Goal: Complete application form: Complete application form

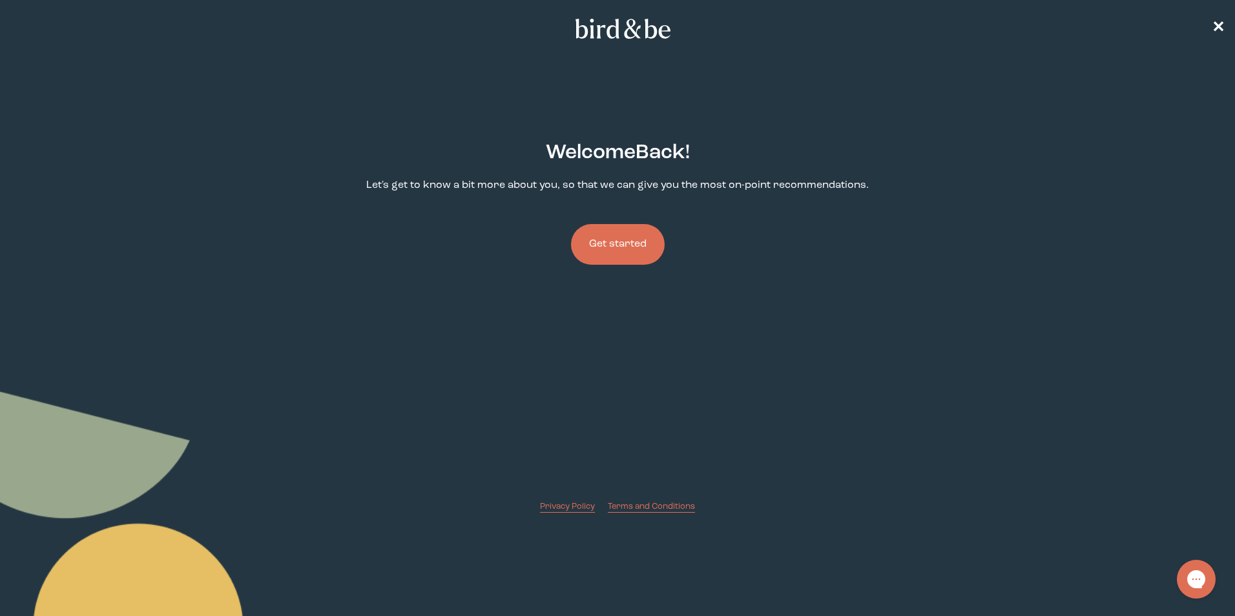
click at [639, 240] on button "Get started" at bounding box center [618, 244] width 94 height 41
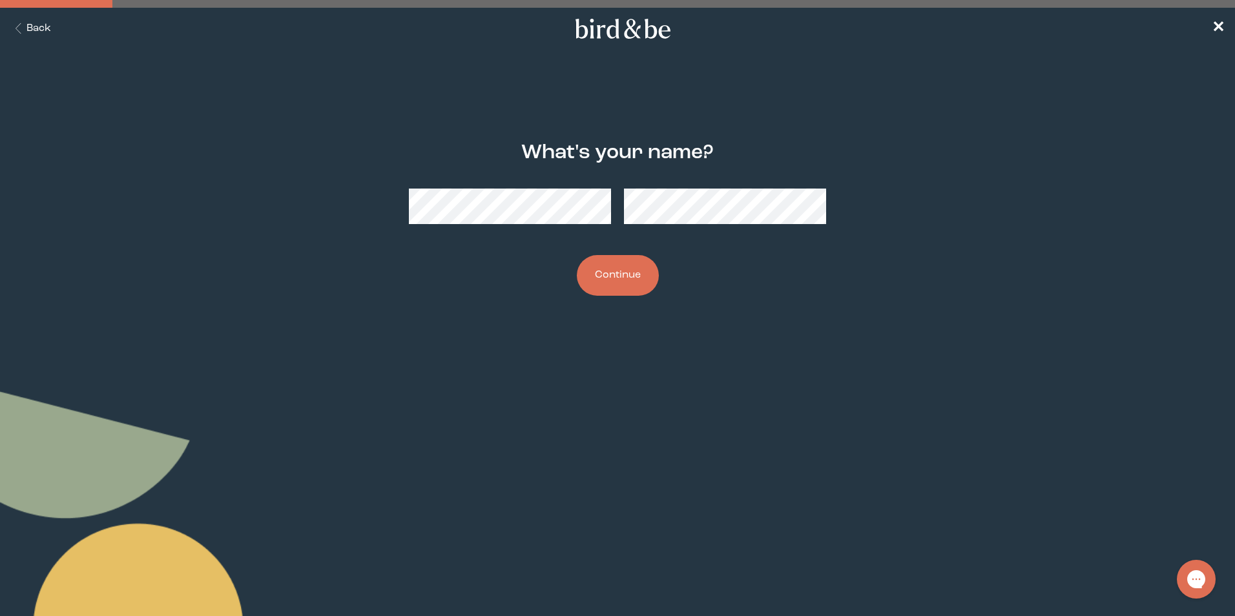
click at [617, 267] on button "Continue" at bounding box center [618, 275] width 82 height 41
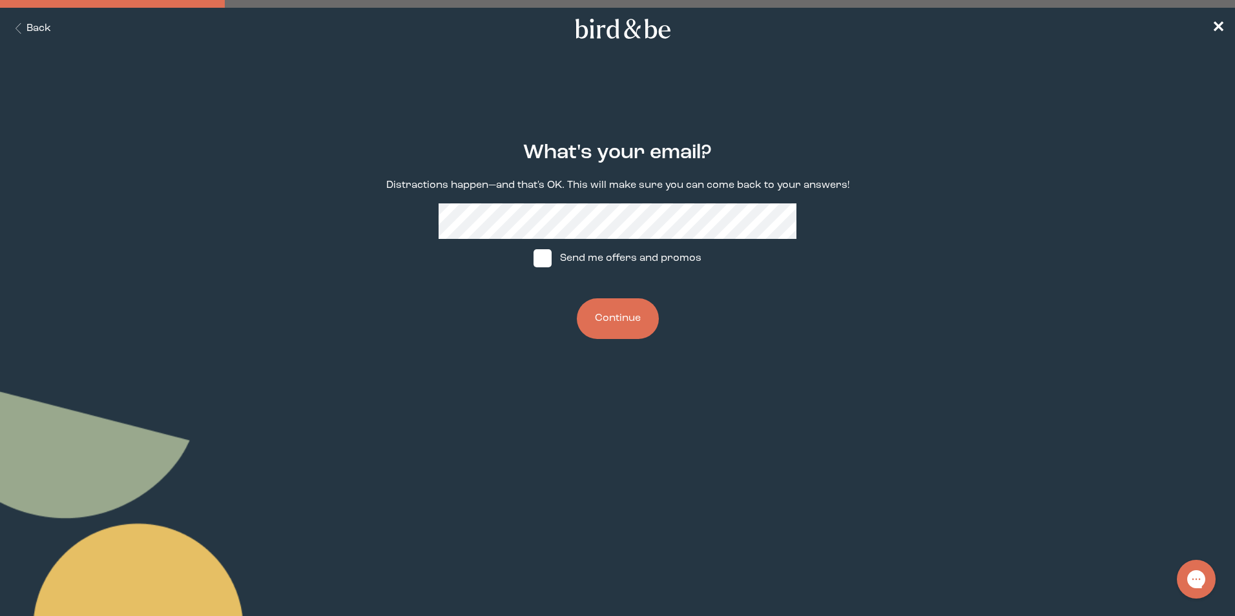
click at [622, 331] on button "Continue" at bounding box center [618, 318] width 82 height 41
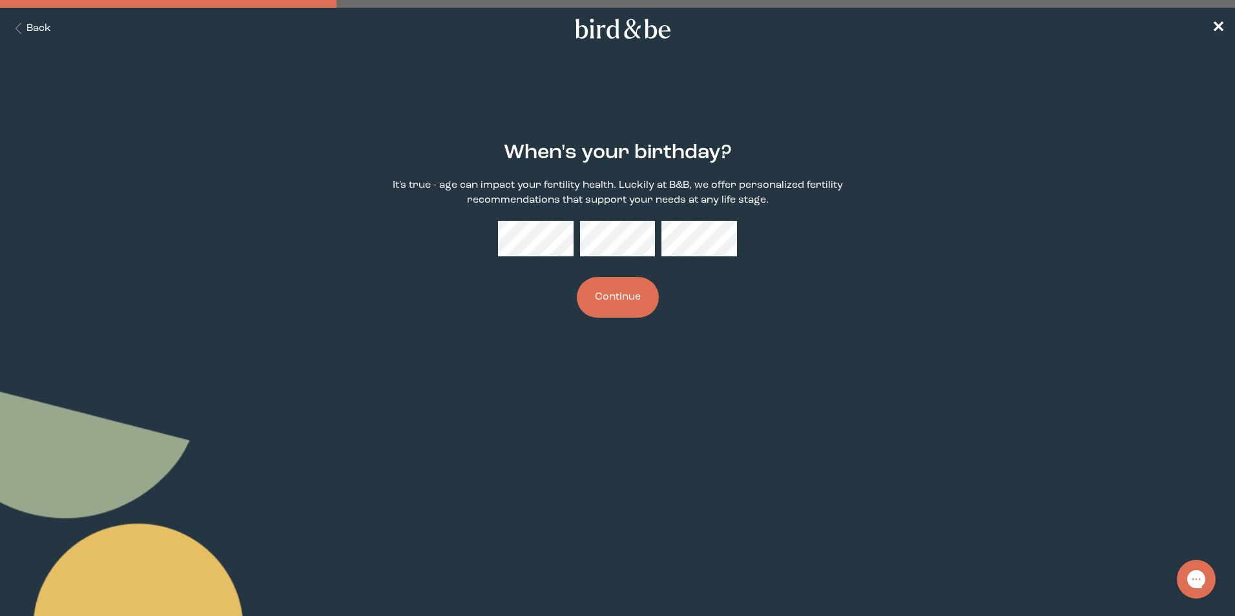
click at [626, 283] on button "Continue" at bounding box center [618, 297] width 82 height 41
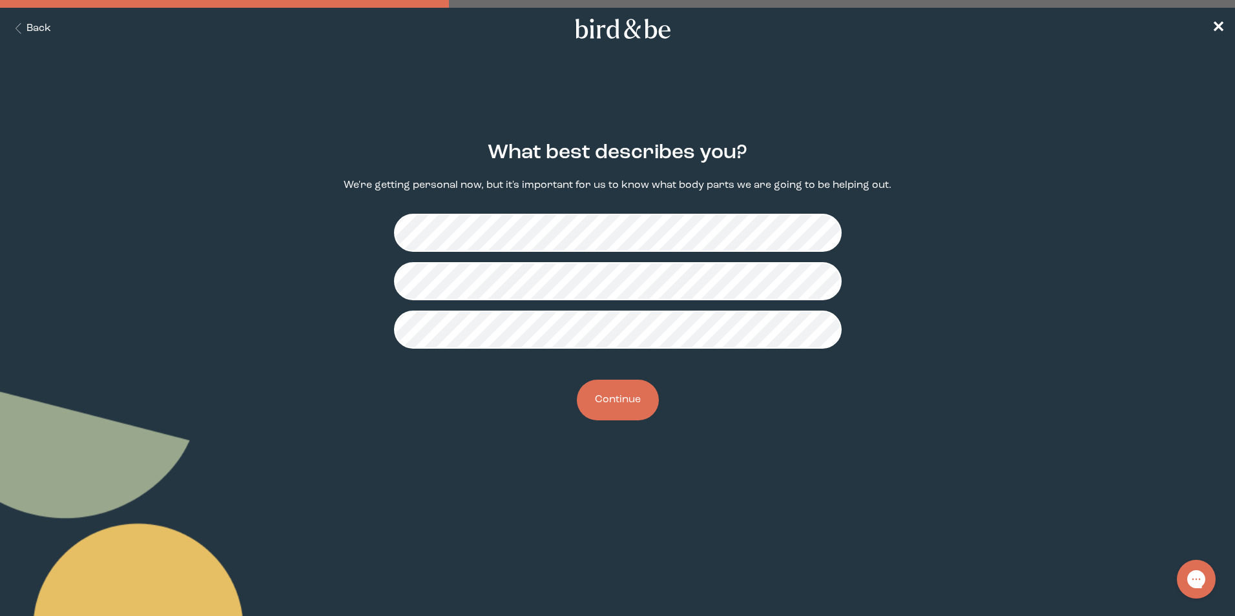
click at [605, 396] on button "Continue" at bounding box center [618, 400] width 82 height 41
click at [604, 388] on button "Continue" at bounding box center [618, 400] width 82 height 41
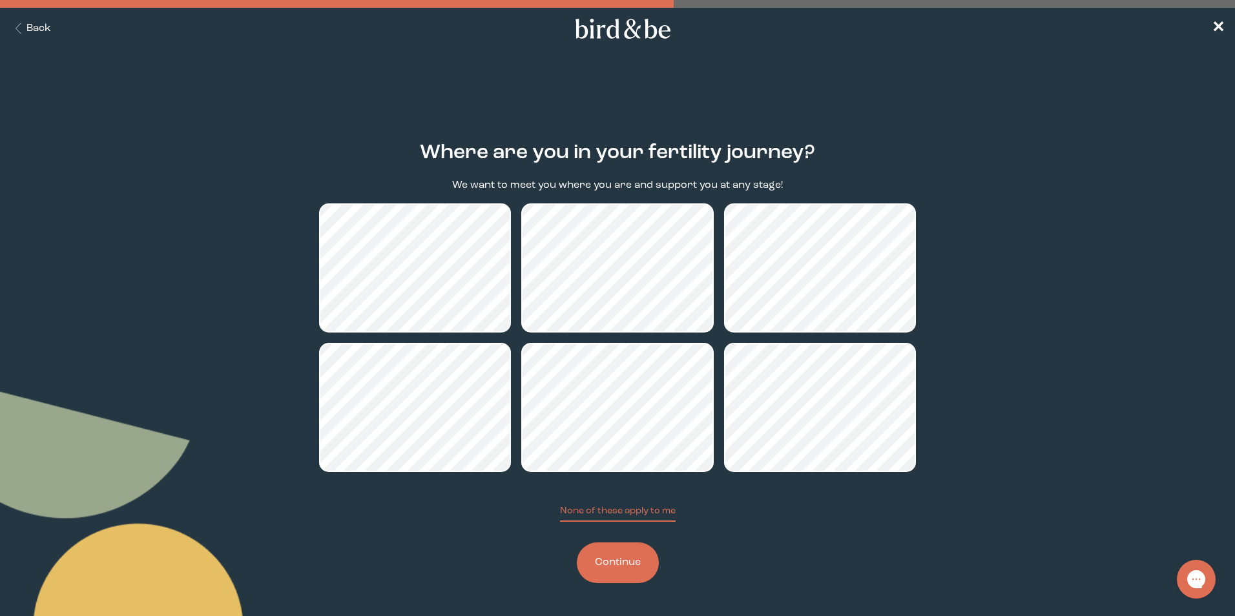
click at [615, 557] on button "Continue" at bounding box center [618, 562] width 82 height 41
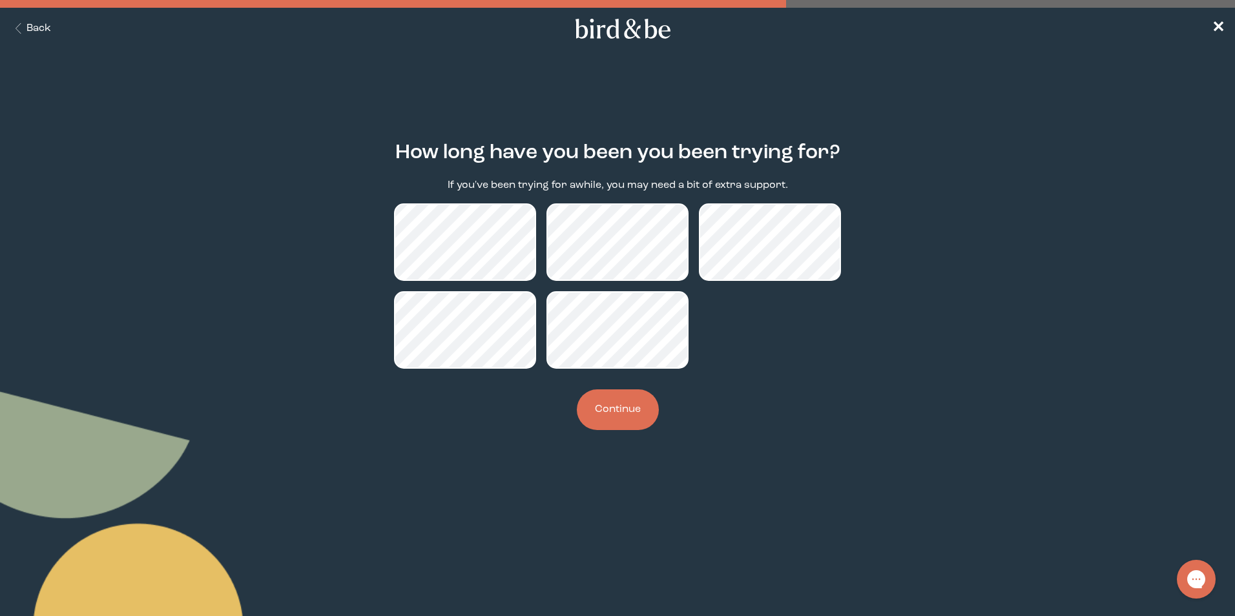
click at [627, 408] on button "Continue" at bounding box center [618, 409] width 82 height 41
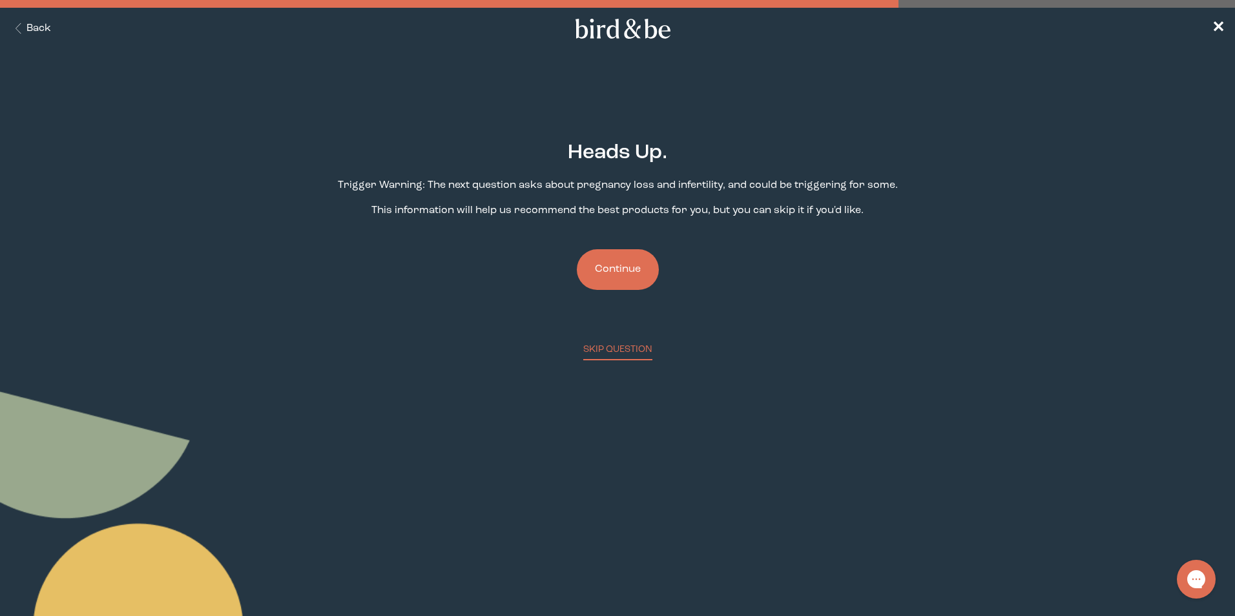
click at [612, 267] on button "Continue" at bounding box center [618, 269] width 82 height 41
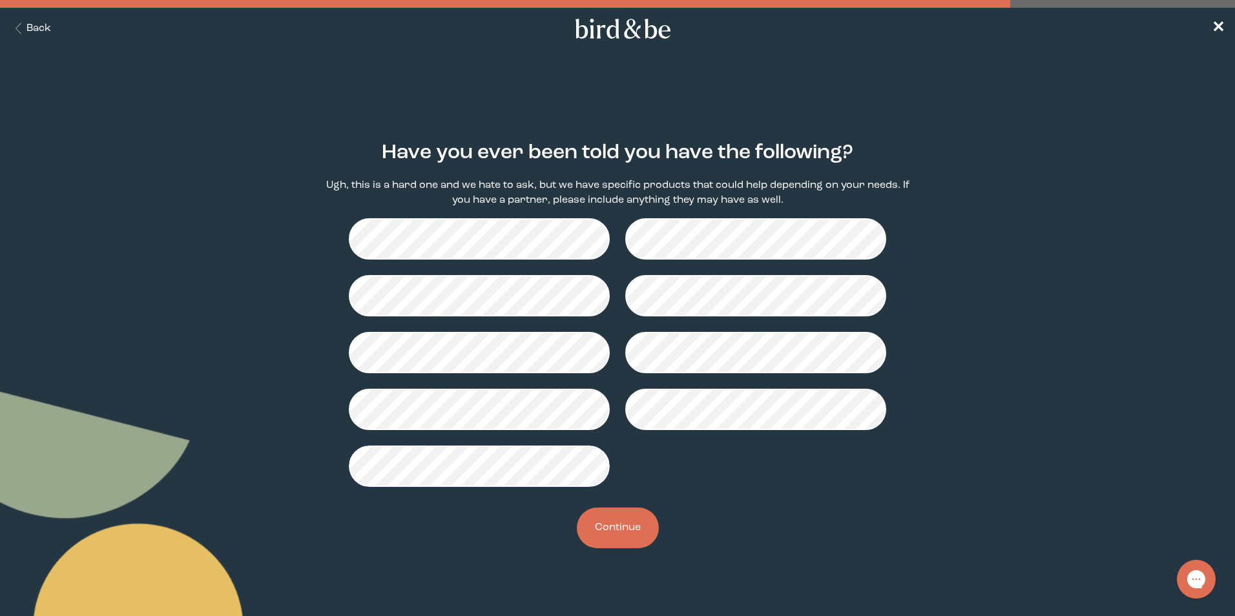
click at [625, 528] on button "Continue" at bounding box center [618, 528] width 82 height 41
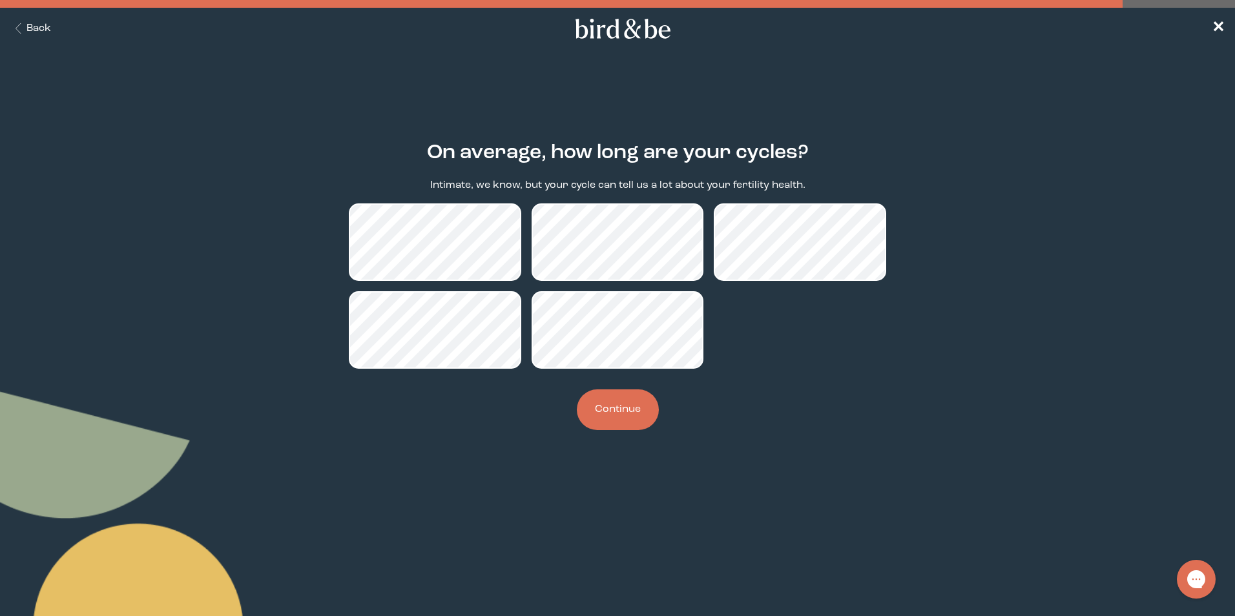
click at [619, 407] on button "Continue" at bounding box center [618, 409] width 82 height 41
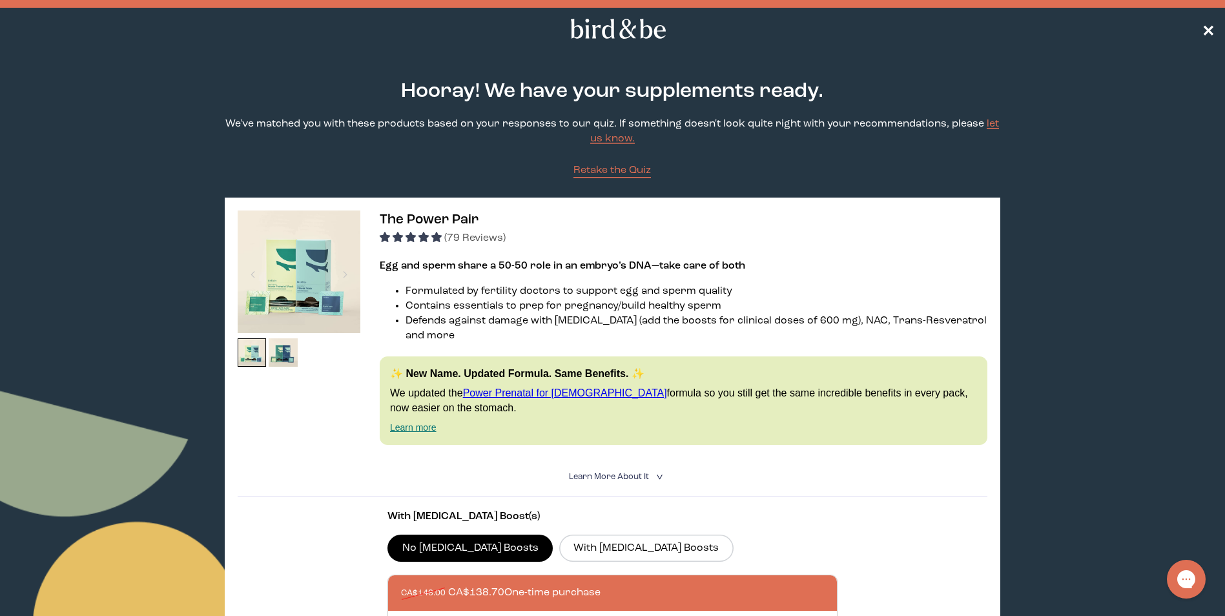
click at [1204, 32] on span "✕" at bounding box center [1208, 28] width 13 height 15
